Goal: Find specific page/section

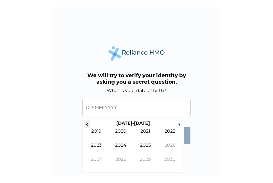
click at [87, 123] on span "‹" at bounding box center [87, 123] width 6 height 7
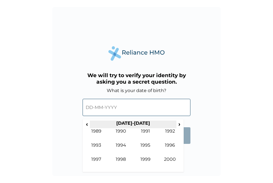
click at [96, 128] on th "1990-1999" at bounding box center [133, 124] width 86 height 8
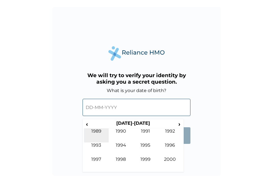
click at [96, 132] on td "1989" at bounding box center [96, 135] width 25 height 14
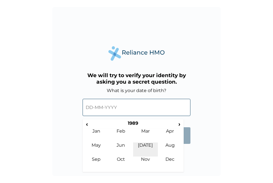
click at [148, 144] on td "Jul" at bounding box center [145, 149] width 25 height 14
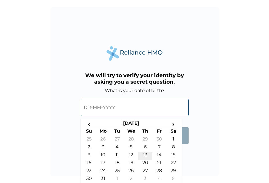
click at [145, 154] on td "13" at bounding box center [145, 156] width 14 height 8
type input "13-07-1989"
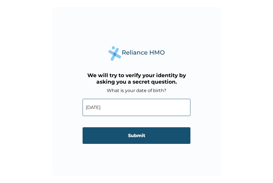
click at [142, 135] on input "Submit" at bounding box center [137, 135] width 108 height 17
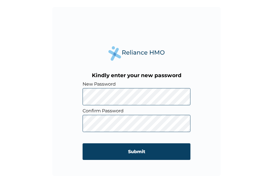
click at [255, 111] on div "Kindly enter your new password New Password Confirm Password Submit" at bounding box center [136, 91] width 273 height 183
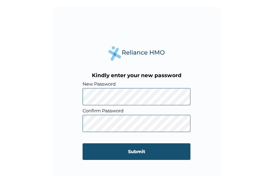
click at [136, 151] on input "Submit" at bounding box center [137, 151] width 108 height 17
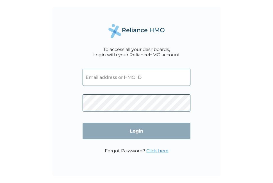
type input "AIL/10179/A"
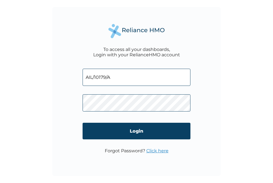
click at [204, 115] on div "To access all your dashboards, Login with your RelianceHMO account AIL/10179/A …" at bounding box center [136, 91] width 169 height 169
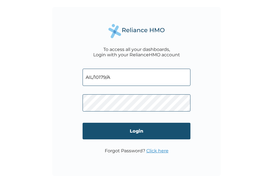
click at [143, 130] on input "Login" at bounding box center [137, 131] width 108 height 17
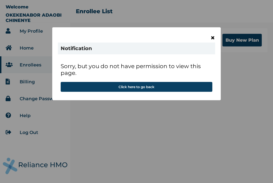
click at [213, 37] on span "×" at bounding box center [213, 38] width 5 height 10
click at [213, 38] on span "×" at bounding box center [213, 38] width 5 height 10
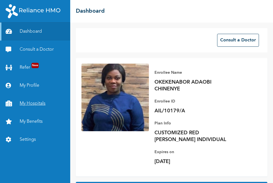
click at [30, 103] on link "My Hospitals" at bounding box center [35, 103] width 70 height 18
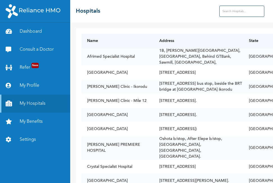
click at [220, 12] on input "text" at bounding box center [242, 11] width 45 height 11
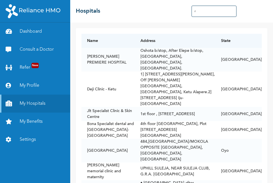
type input "r"
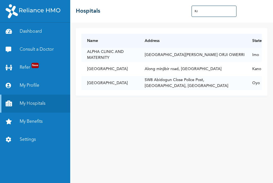
type input "R"
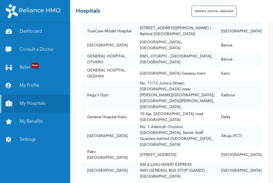
scroll to position [30, 0]
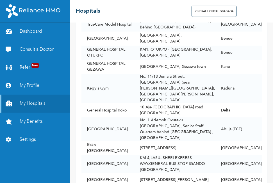
type input "GENERAL HOSITAL GBAGADA"
click at [33, 121] on link "My Benefits" at bounding box center [35, 121] width 70 height 18
